Goal: Navigation & Orientation: Find specific page/section

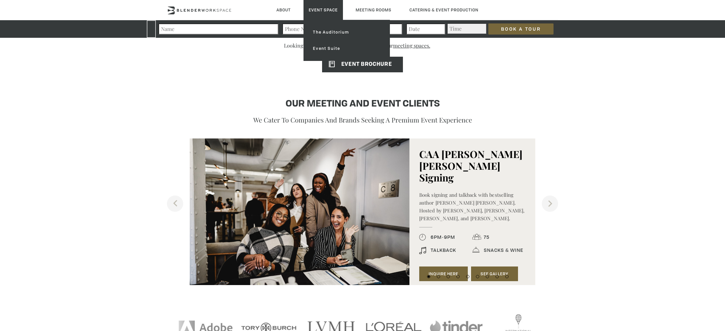
scroll to position [576, 0]
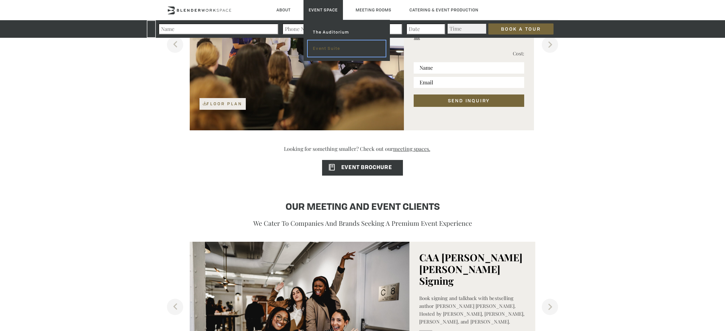
click at [327, 44] on link "Event Suite" at bounding box center [347, 48] width 78 height 16
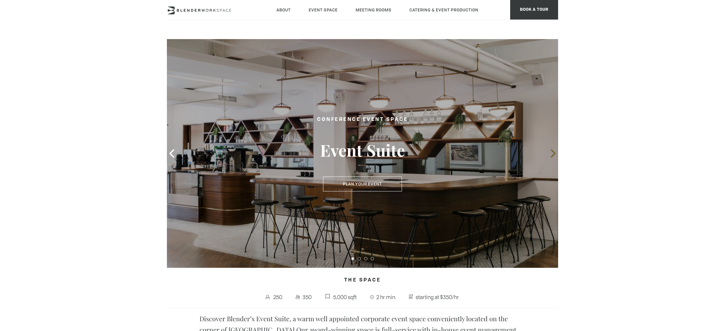
click at [555, 156] on icon at bounding box center [553, 153] width 8 height 8
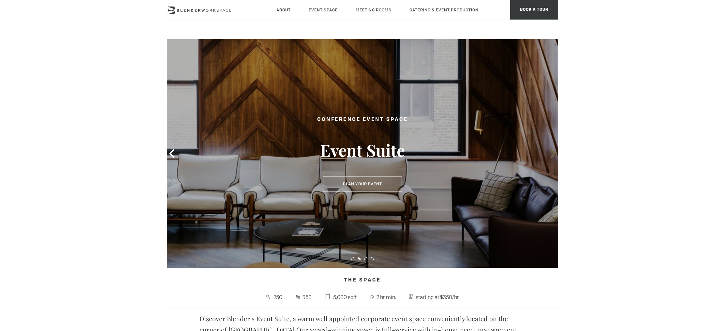
click at [555, 156] on icon at bounding box center [553, 153] width 8 height 8
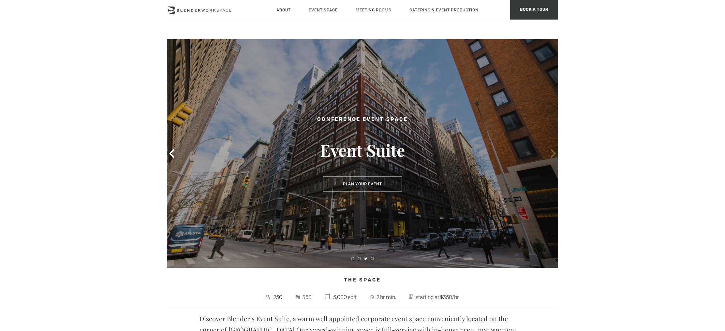
click at [555, 156] on icon at bounding box center [553, 153] width 8 height 8
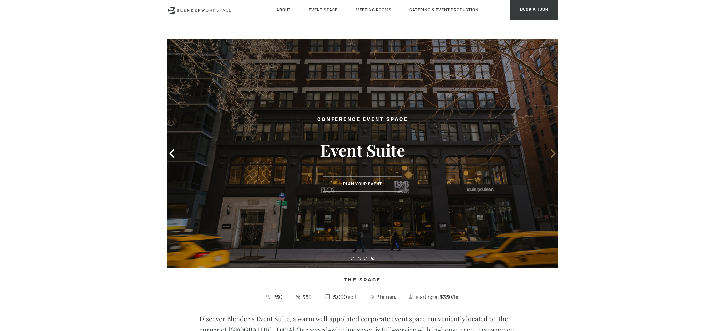
click at [555, 156] on icon at bounding box center [553, 153] width 8 height 8
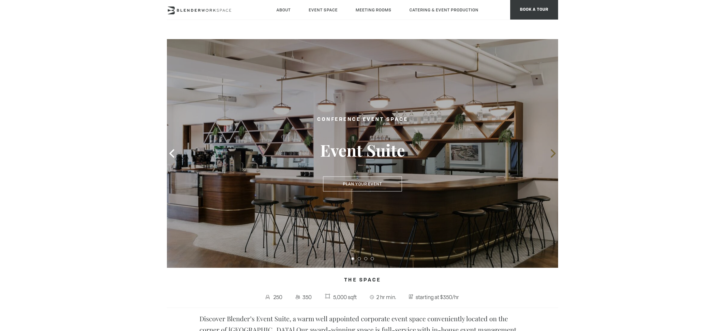
click at [555, 156] on icon at bounding box center [553, 153] width 8 height 8
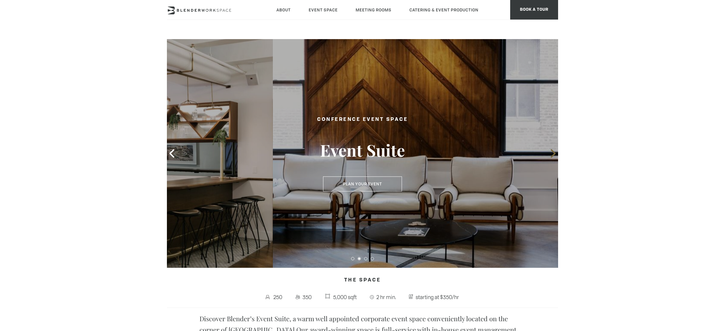
click at [555, 156] on icon at bounding box center [553, 153] width 8 height 8
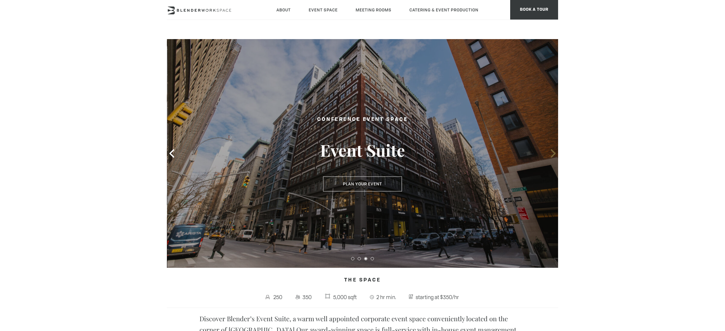
click at [555, 156] on icon at bounding box center [553, 153] width 8 height 8
